Goal: Book appointment/travel/reservation

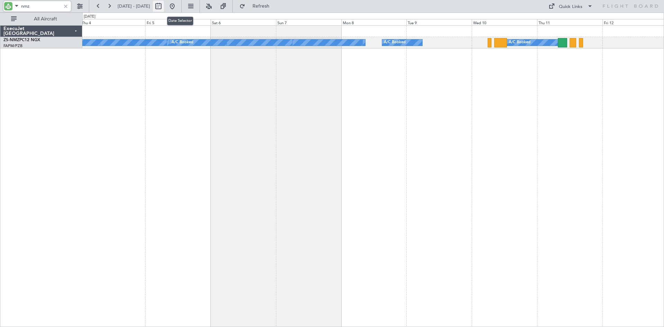
type input "nmz"
click at [164, 6] on button at bounding box center [158, 6] width 11 height 11
select select "9"
select select "2025"
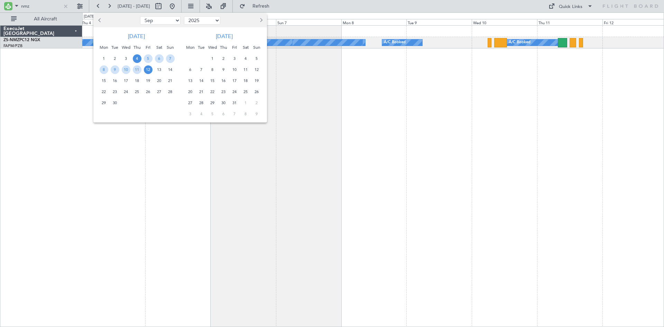
click at [264, 21] on button "Next month" at bounding box center [261, 20] width 8 height 11
click at [263, 21] on button "Next month" at bounding box center [261, 20] width 8 height 11
select select "1"
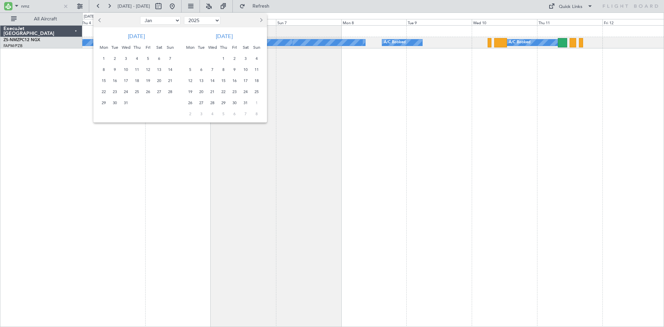
select select "2026"
click at [263, 21] on button "Next month" at bounding box center [261, 20] width 8 height 11
click at [262, 21] on button "Next month" at bounding box center [261, 20] width 8 height 11
click at [262, 21] on span "Next month" at bounding box center [260, 20] width 4 height 4
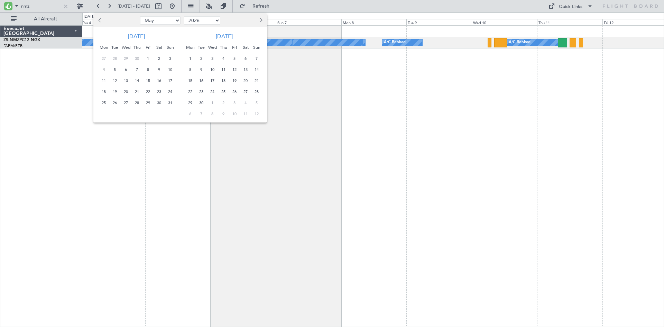
click at [213, 70] on span "10" at bounding box center [212, 69] width 9 height 9
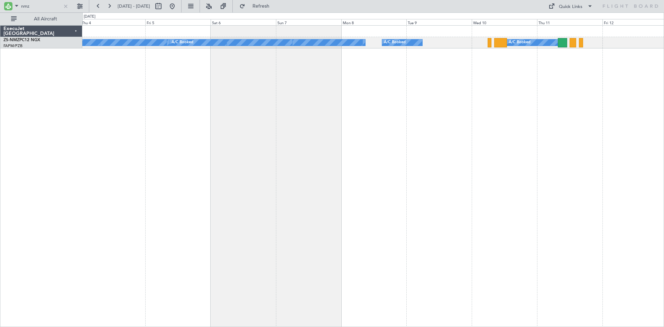
select select "6"
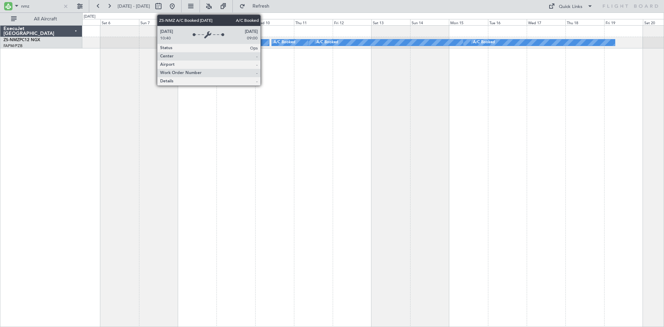
click at [263, 42] on div "A/C Booked" at bounding box center [232, 42] width 74 height 6
